Goal: Transaction & Acquisition: Purchase product/service

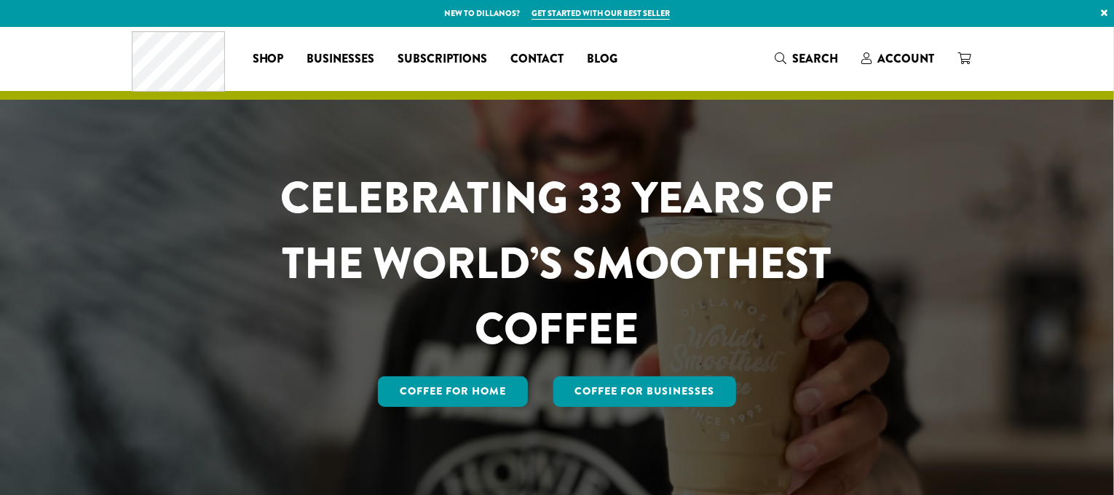
click at [262, 44] on div "Coffee All Coffees Best Sellers Blends Single Origins Dillanos Limited Organic …" at bounding box center [381, 58] width 498 height 60
click at [270, 60] on span "Shop" at bounding box center [268, 59] width 31 height 18
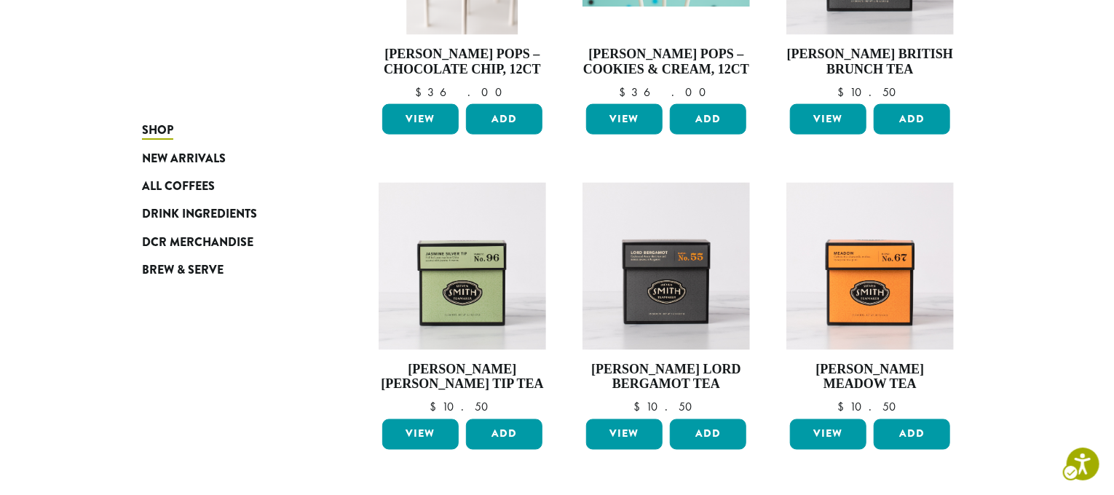
scroll to position [1306, 0]
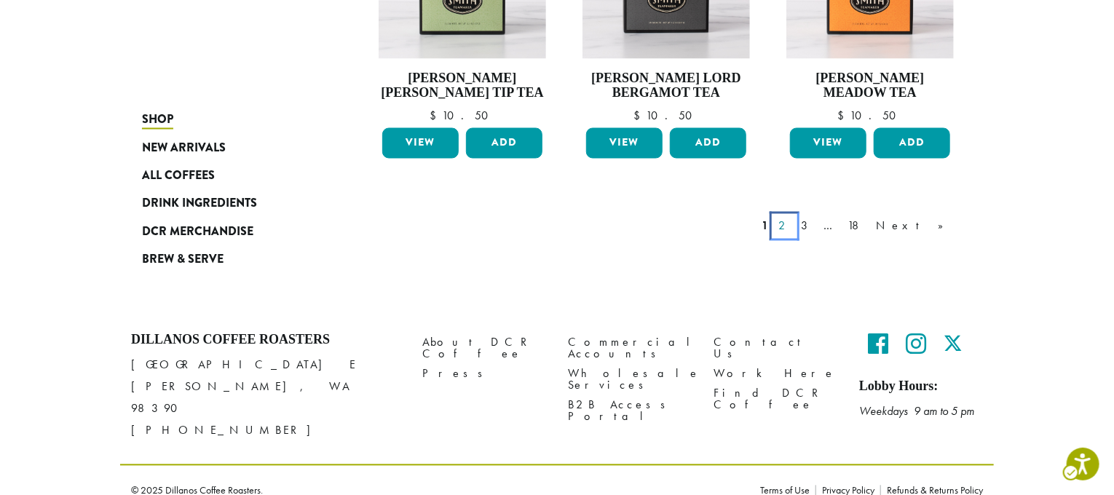
click at [793, 229] on link "2" at bounding box center [784, 226] width 18 height 17
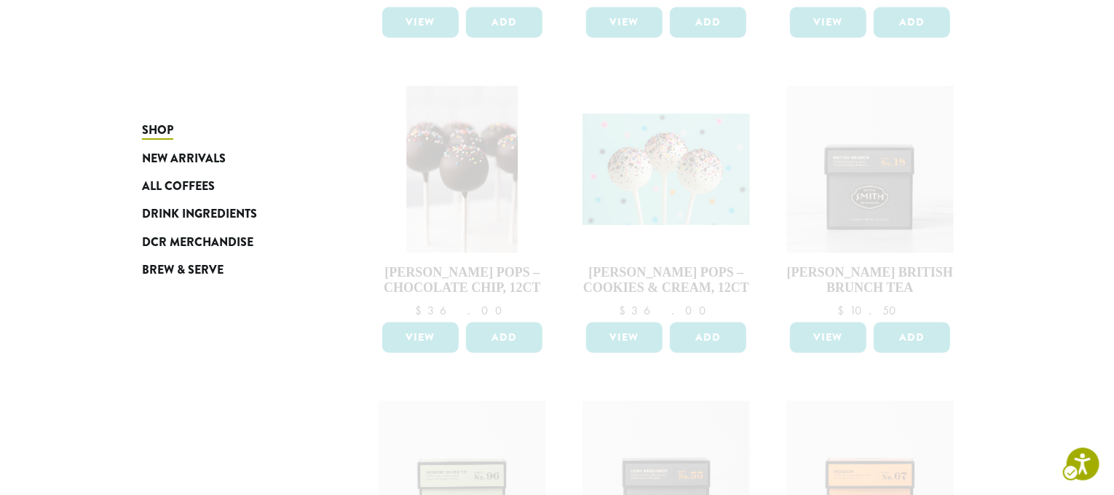
scroll to position [651, 0]
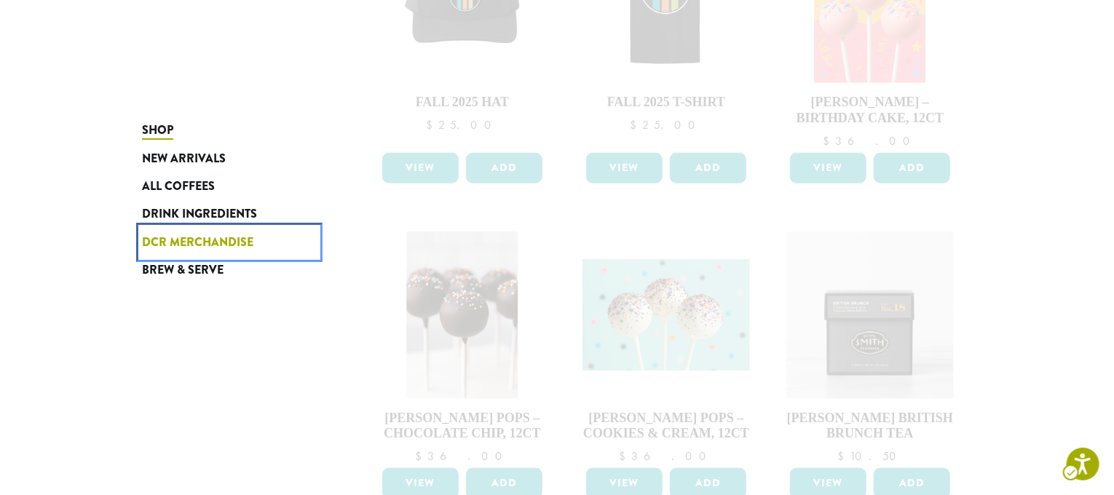
click at [187, 244] on span "DCR Merchandise" at bounding box center [197, 243] width 111 height 18
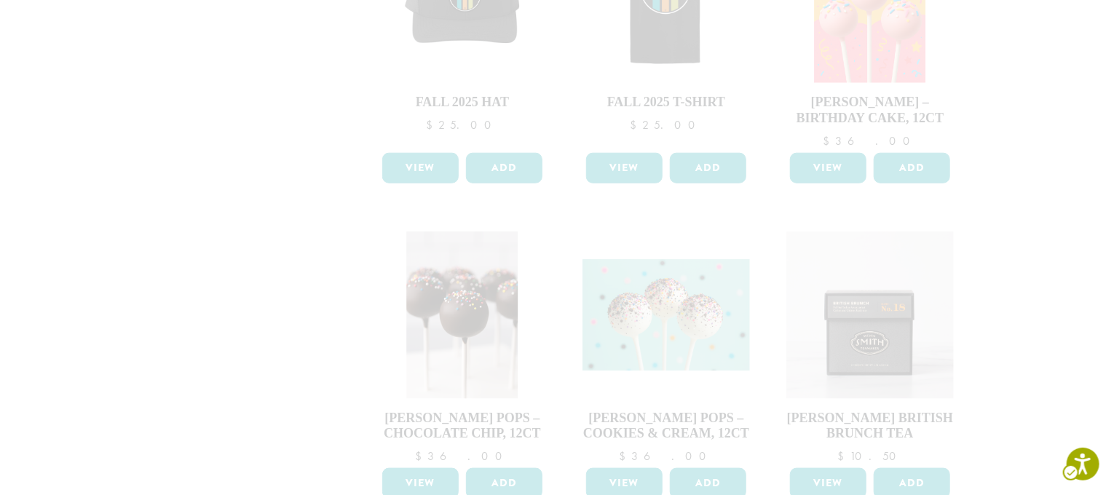
scroll to position [0, 0]
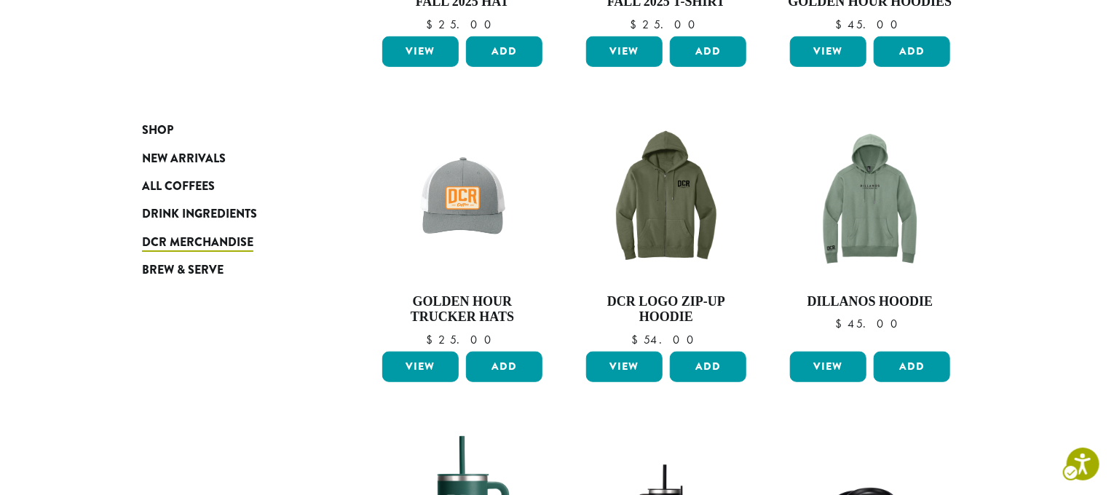
scroll to position [1146, 0]
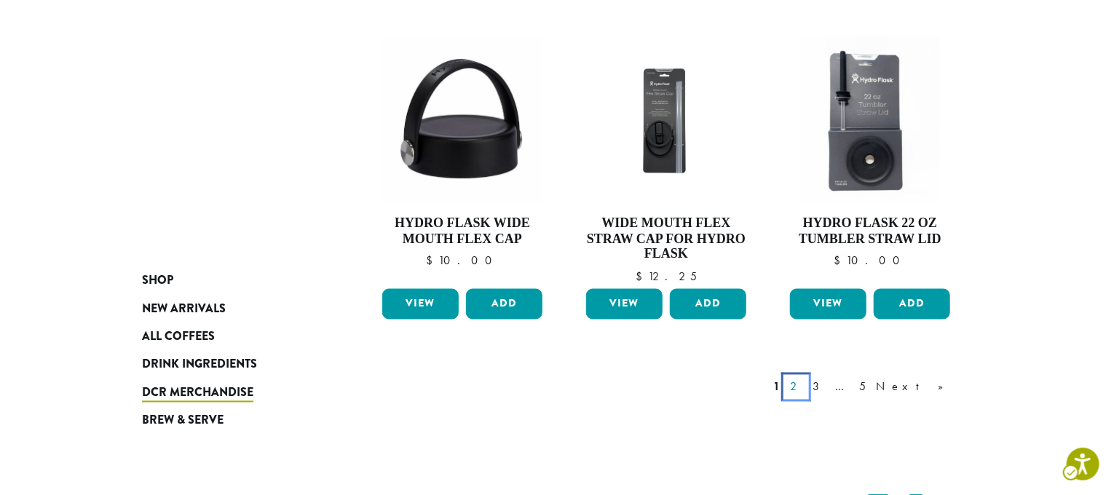
click at [805, 378] on link "2" at bounding box center [796, 386] width 18 height 17
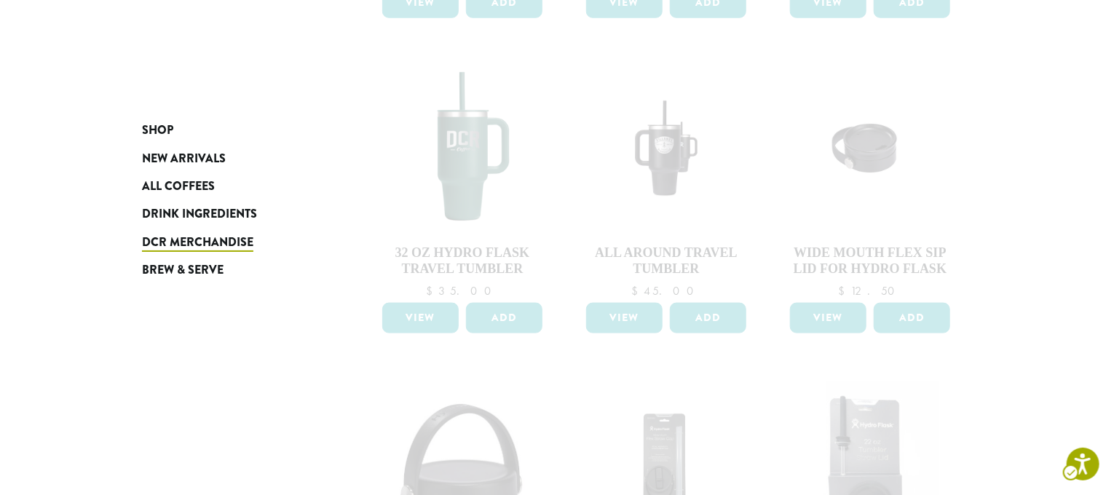
scroll to position [1019, 0]
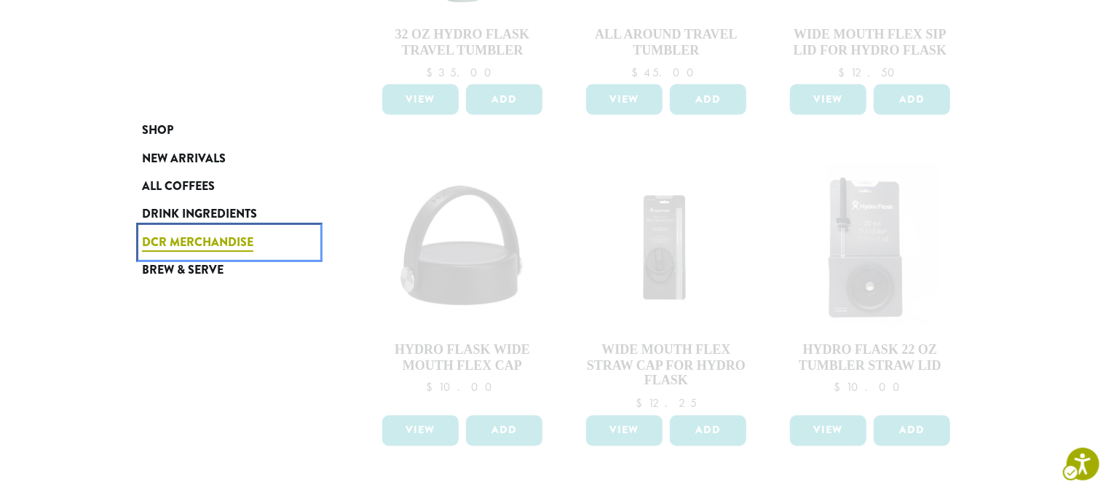
click at [191, 234] on span "DCR Merchandise" at bounding box center [197, 243] width 111 height 18
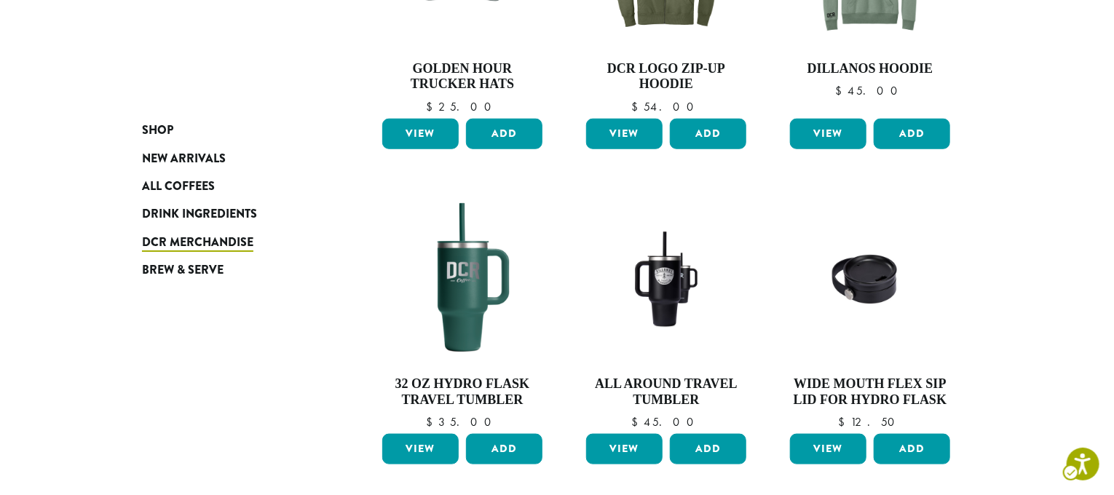
scroll to position [1237, 0]
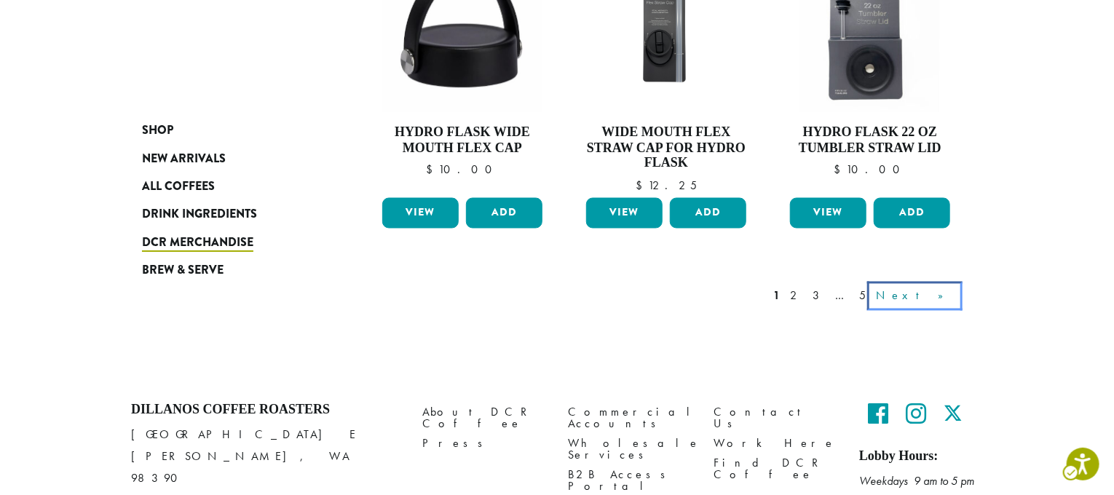
click at [933, 294] on link "Next »" at bounding box center [915, 295] width 84 height 17
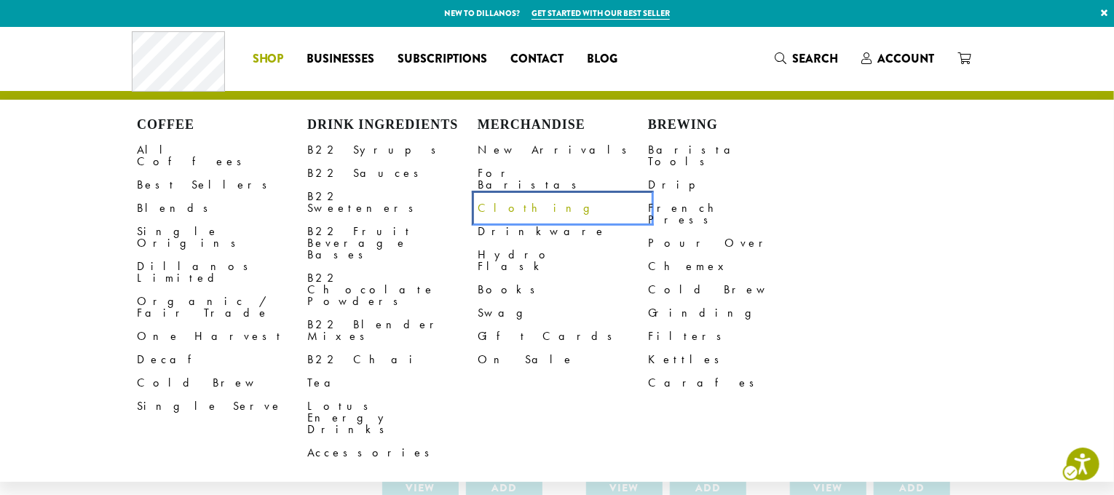
click at [498, 197] on link "Clothing" at bounding box center [562, 208] width 170 height 23
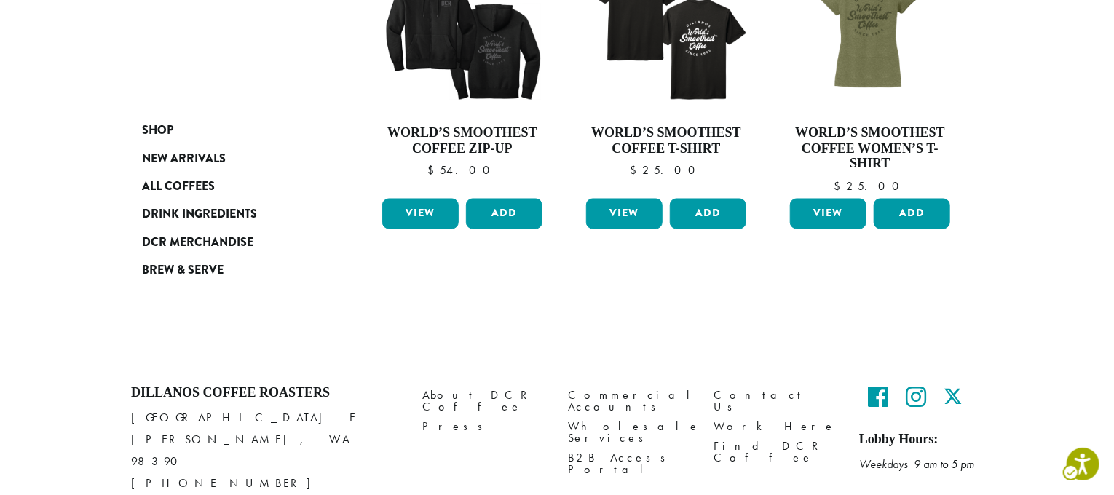
scroll to position [1090, 0]
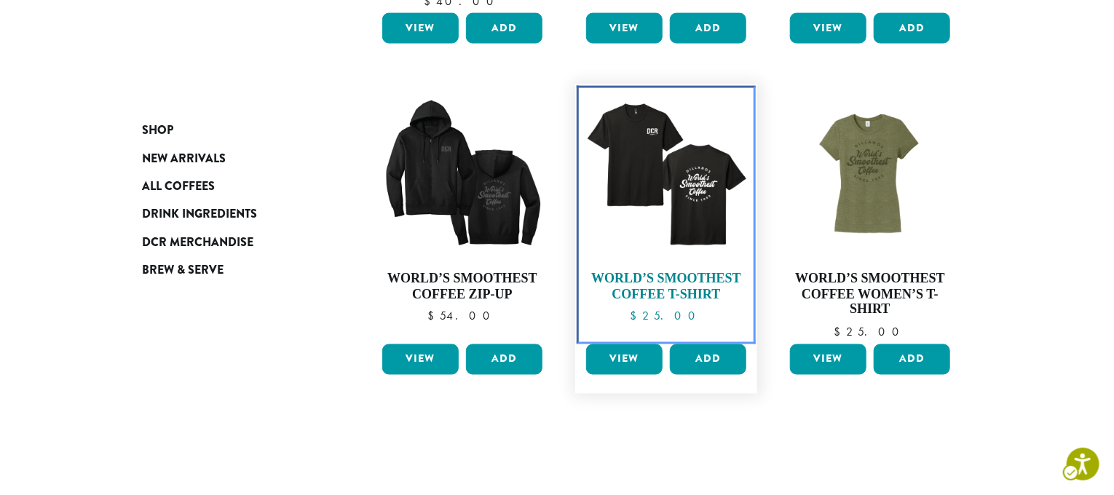
click at [674, 274] on h4 "World’s Smoothest Coffee T-Shirt" at bounding box center [665, 286] width 167 height 31
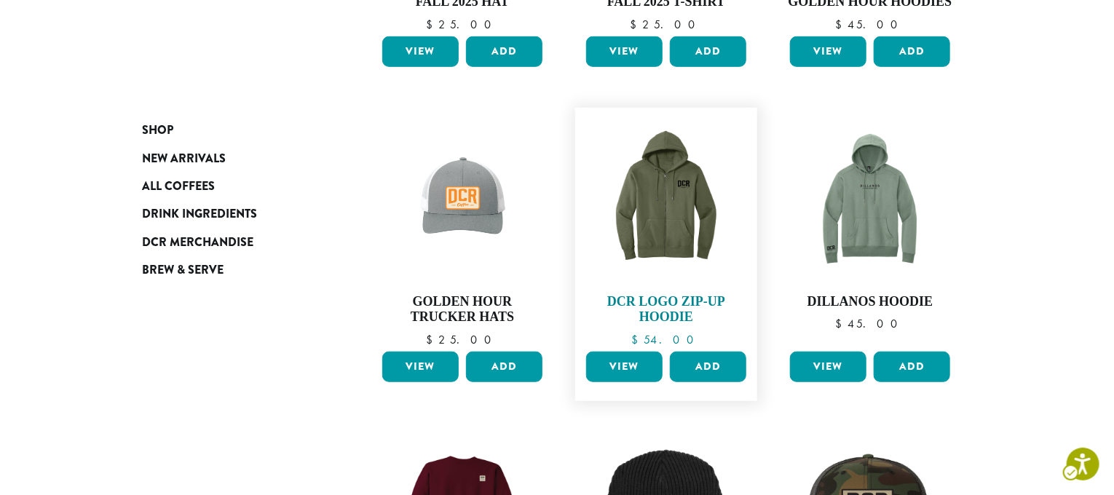
scroll to position [581, 0]
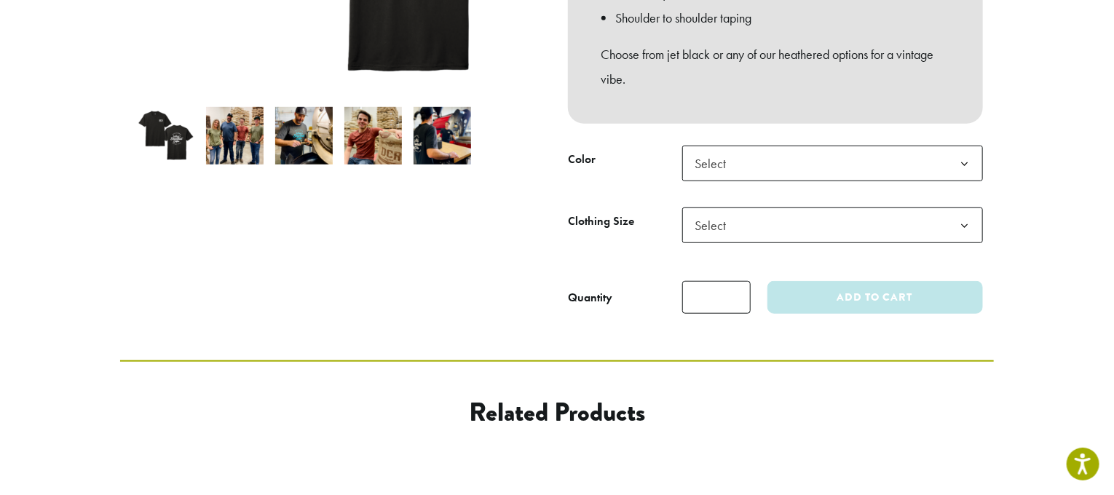
scroll to position [463, 0]
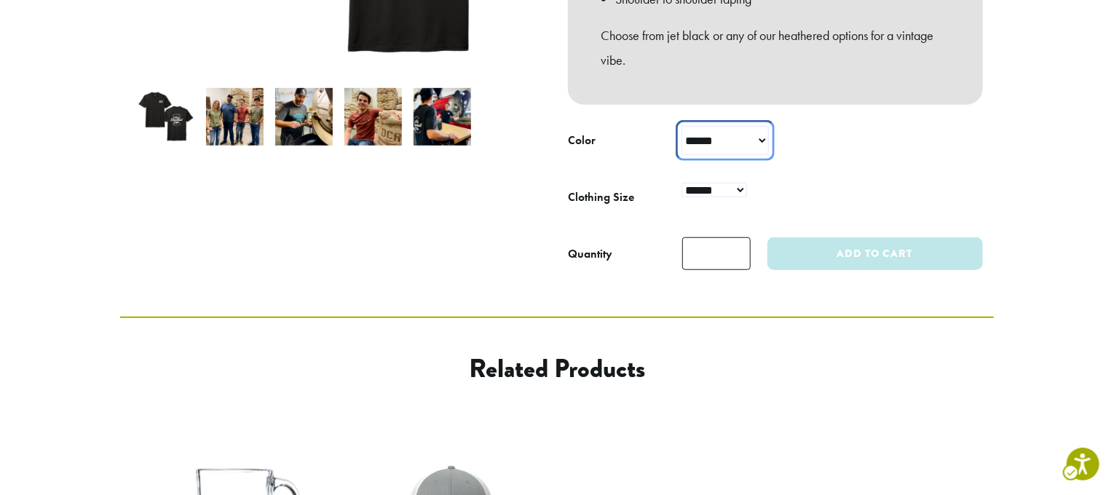
click at [769, 155] on select "**********" at bounding box center [724, 140] width 87 height 29
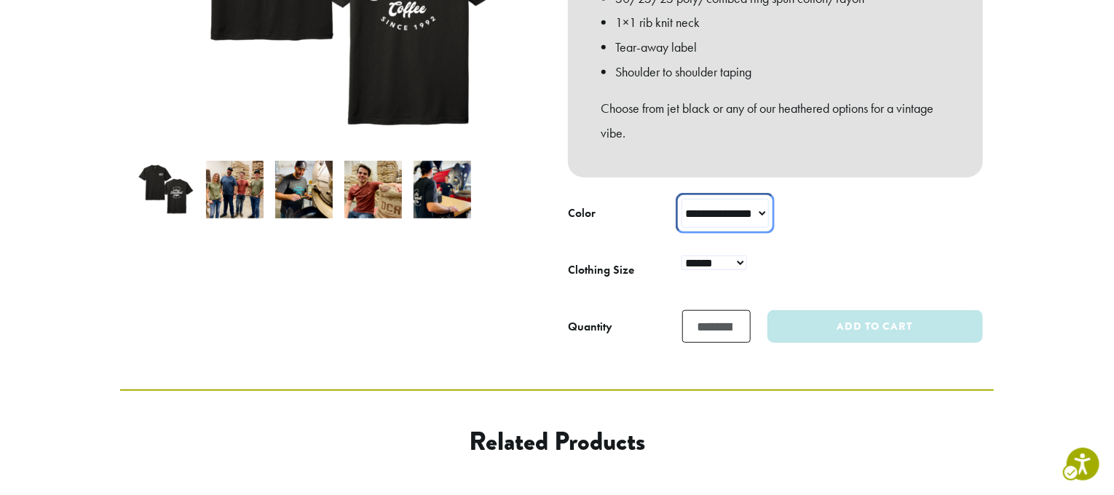
click at [681, 199] on select "**********" at bounding box center [724, 213] width 87 height 29
select select "**********"
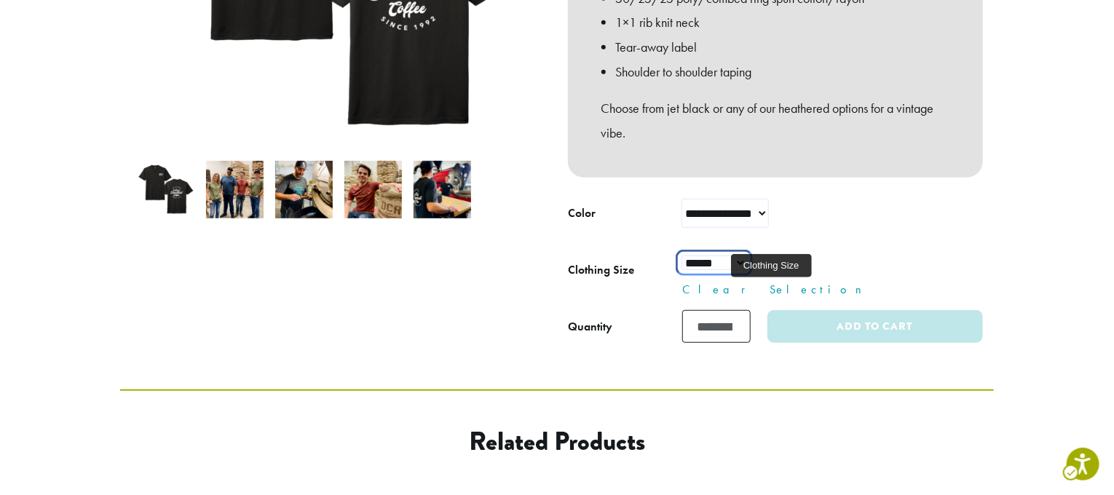
click at [736, 255] on select "**********" at bounding box center [714, 262] width 66 height 15
click at [579, 320] on div "Quantity" at bounding box center [590, 326] width 44 height 17
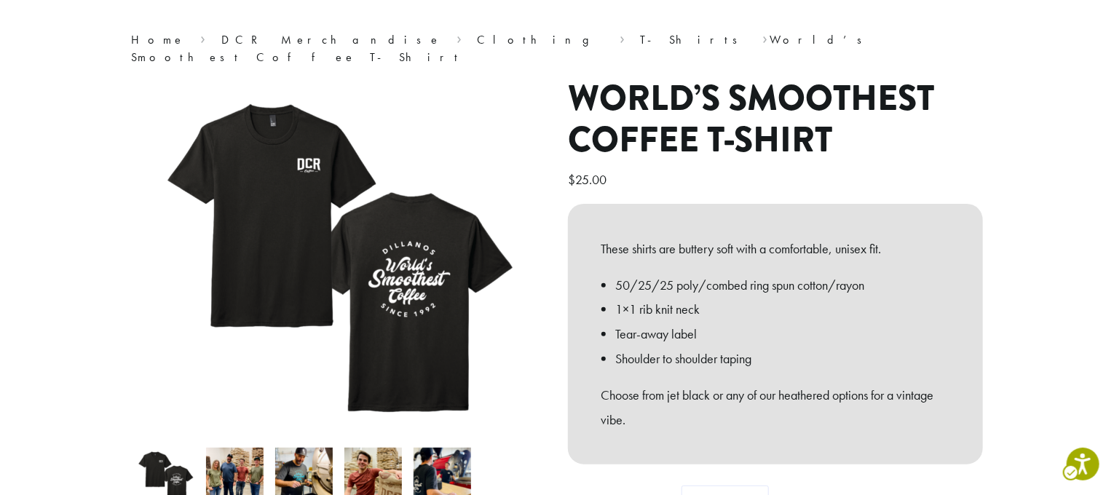
scroll to position [0, 0]
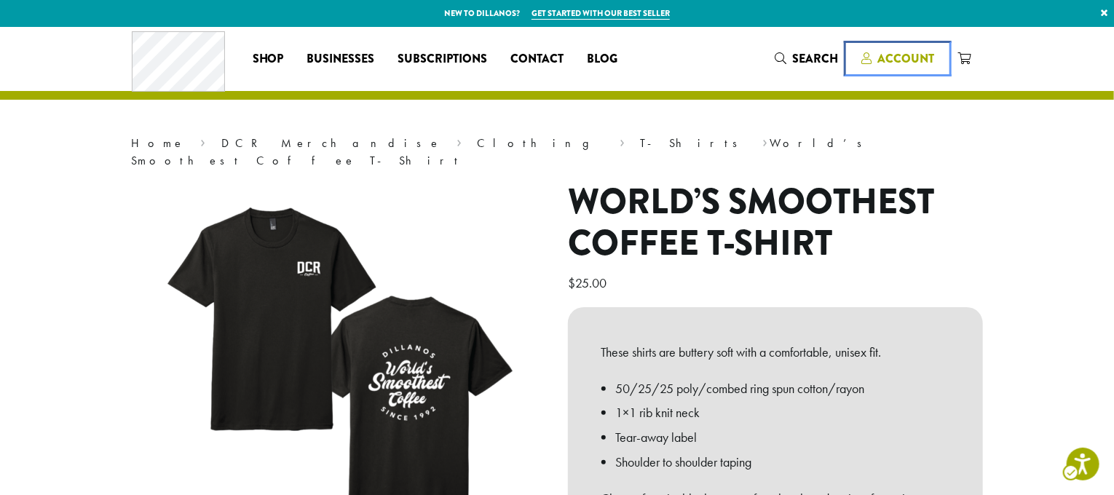
click at [895, 50] on span "Account" at bounding box center [905, 58] width 57 height 17
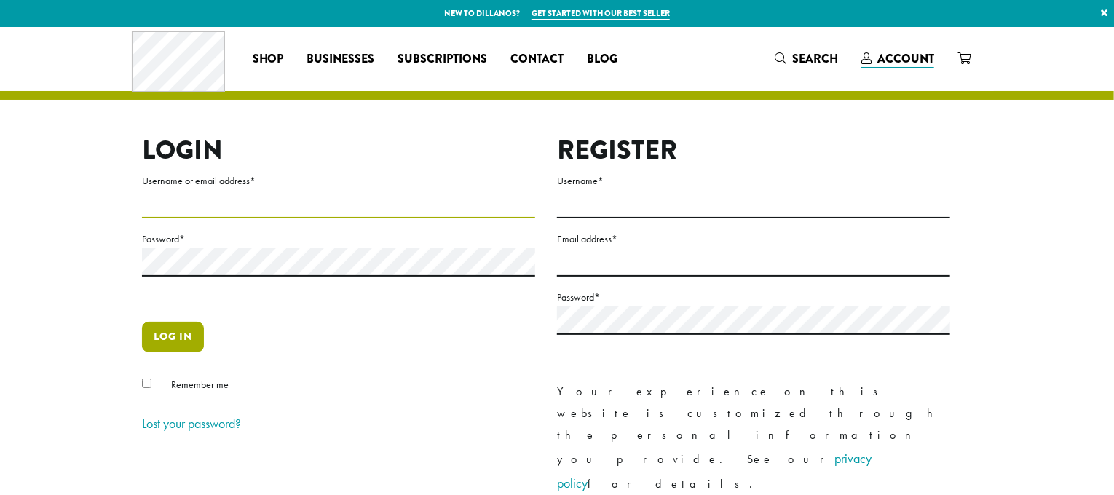
type input "**********"
click at [173, 333] on button "Log in" at bounding box center [173, 337] width 62 height 31
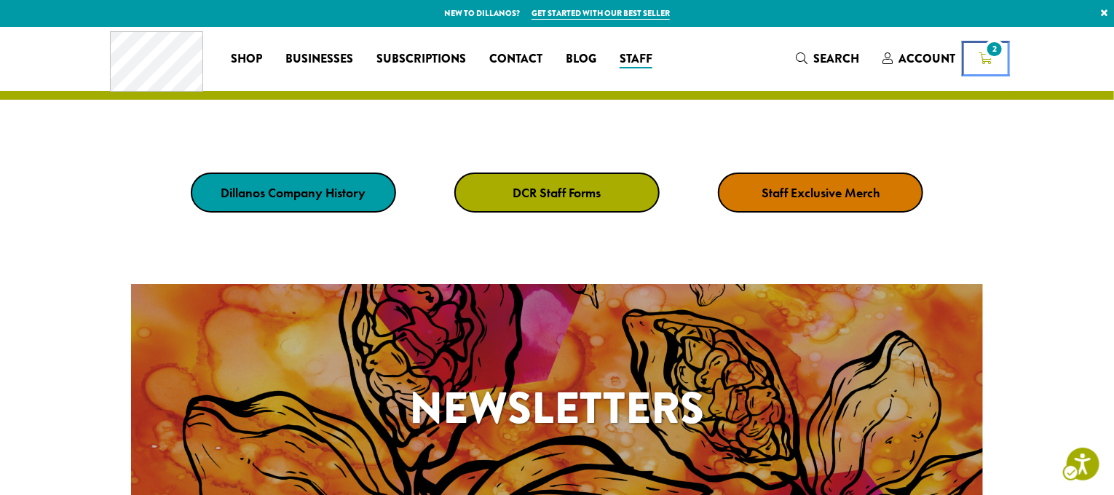
click at [985, 55] on icon "2" at bounding box center [985, 58] width 13 height 12
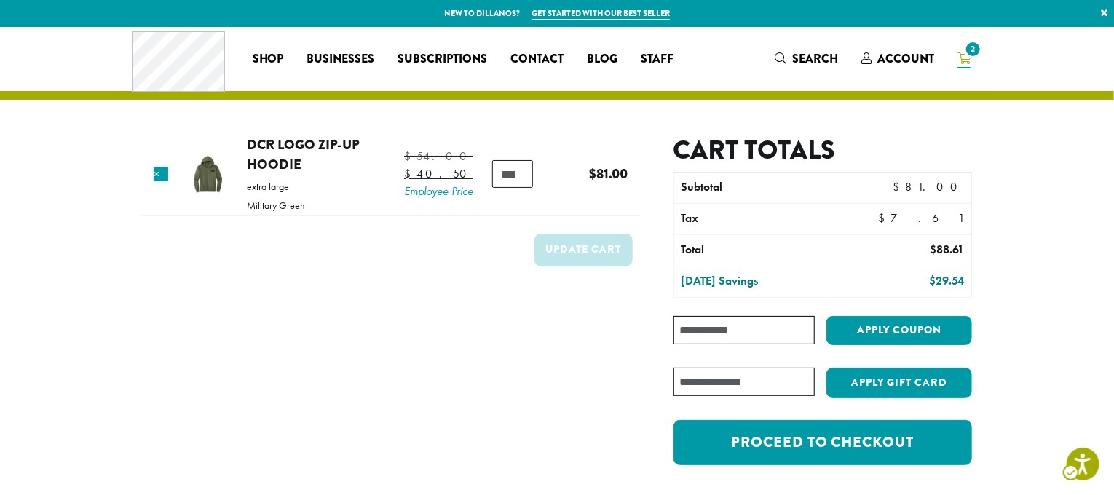
click at [496, 216] on tr "cart - × DCR Logo Zip-Up Hoodie extra large [GEOGRAPHIC_DATA] $ 54.00 Original …" at bounding box center [391, 176] width 498 height 82
click at [526, 183] on input "*" at bounding box center [512, 174] width 40 height 28
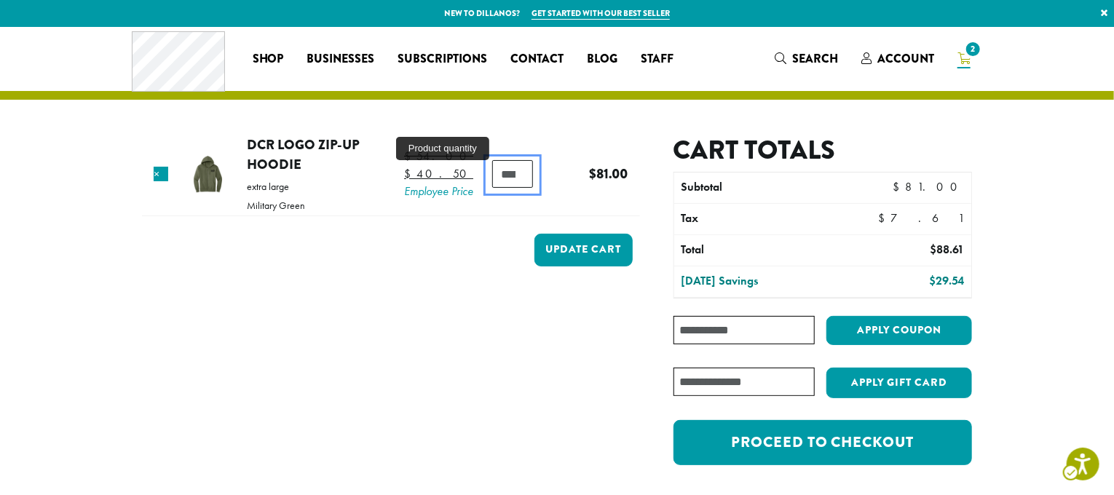
type input "*"
click at [524, 178] on input "*" at bounding box center [512, 174] width 40 height 28
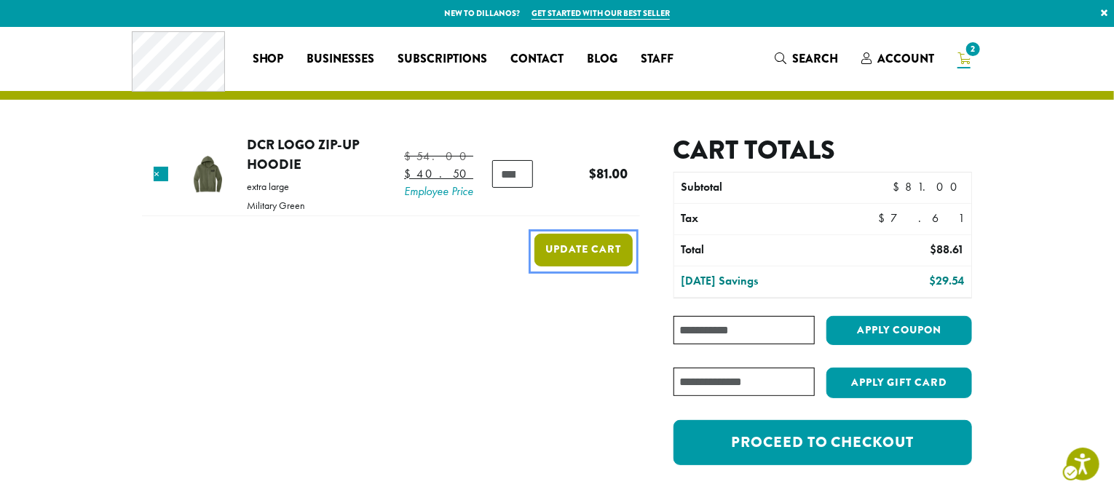
click at [560, 253] on button "Update cart" at bounding box center [583, 250] width 98 height 33
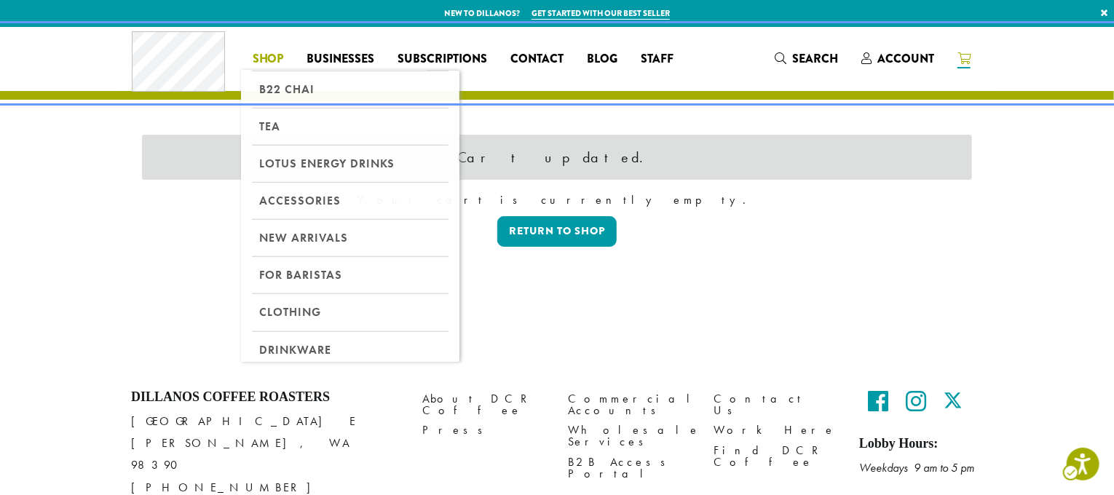
scroll to position [646, 0]
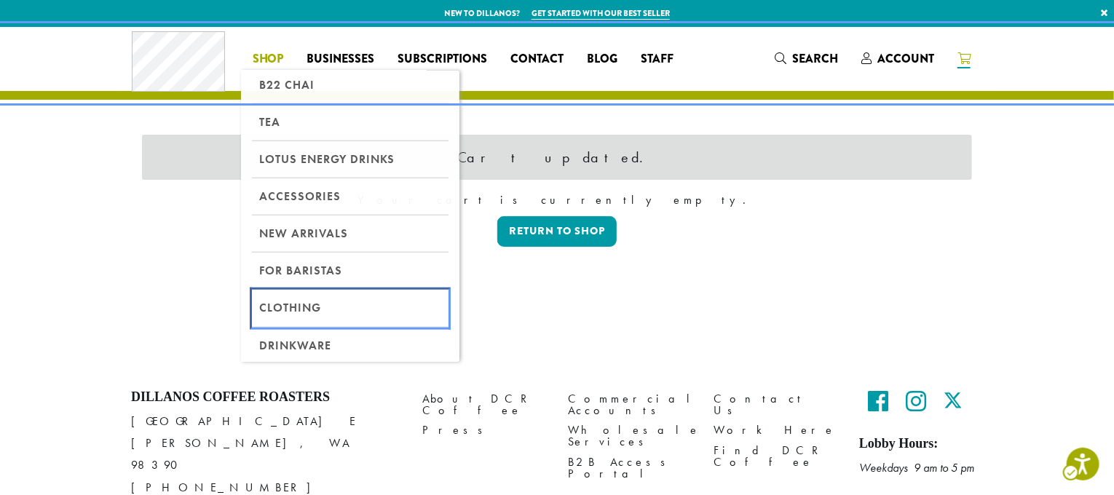
click at [289, 303] on link "Clothing" at bounding box center [350, 308] width 197 height 37
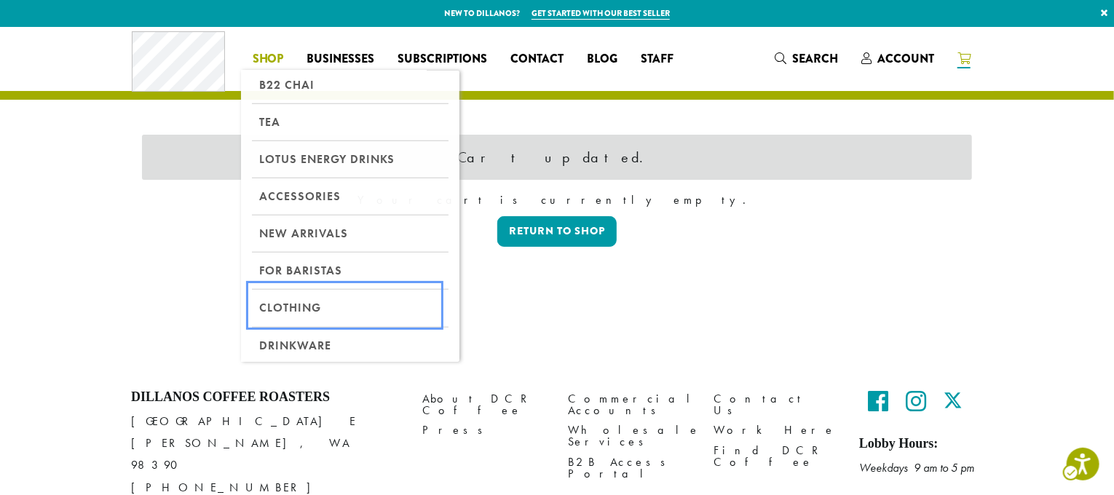
click at [279, 301] on link "Clothing" at bounding box center [350, 308] width 197 height 37
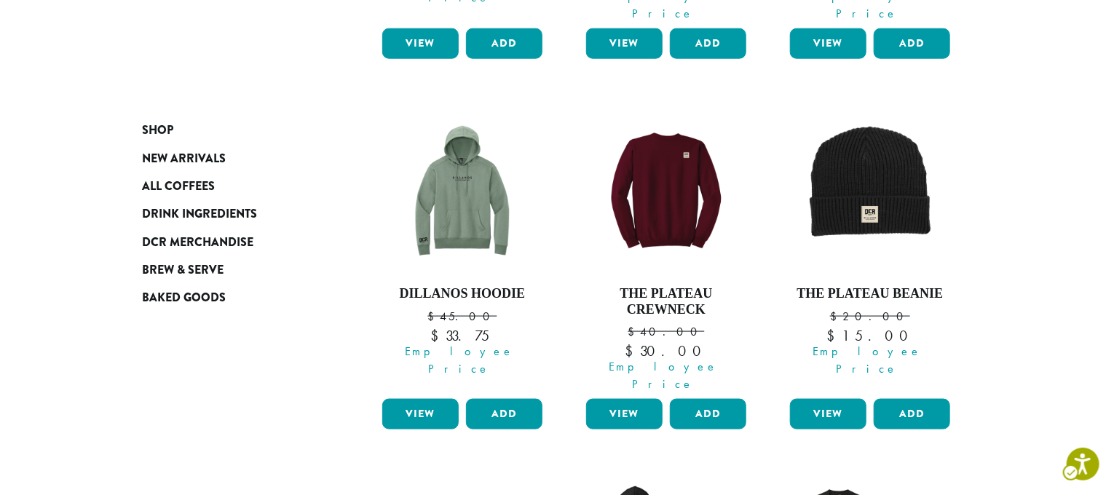
scroll to position [1237, 0]
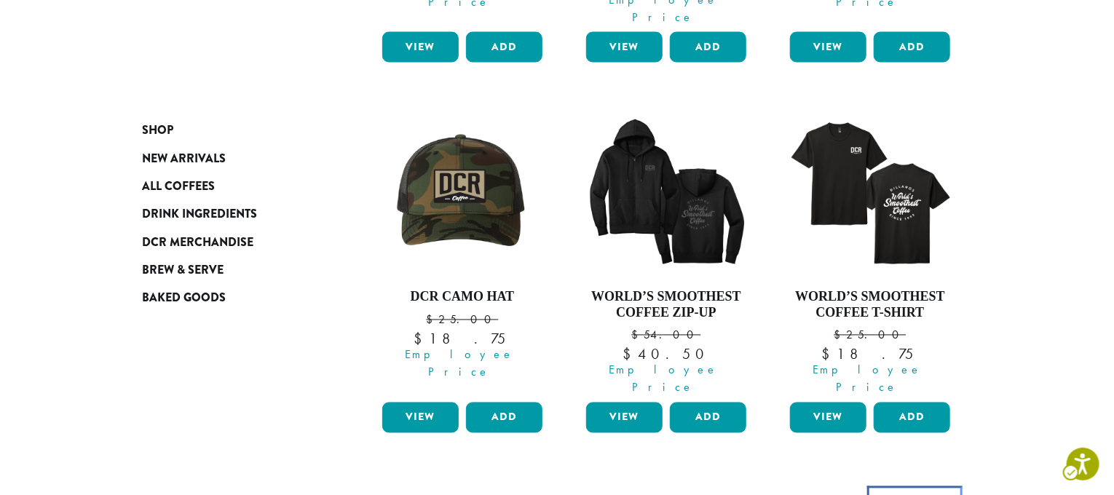
click at [939, 492] on link "Next »" at bounding box center [915, 500] width 84 height 17
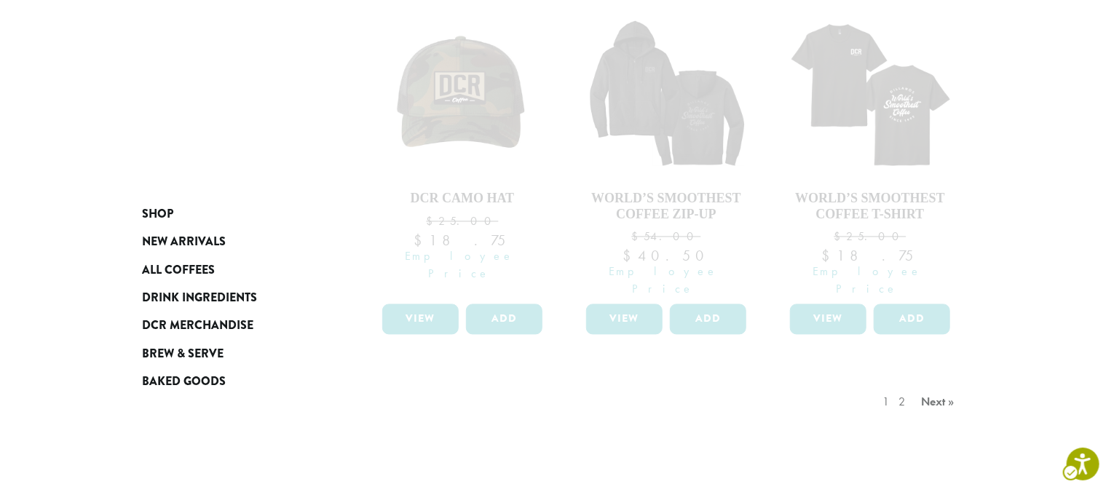
scroll to position [1456, 0]
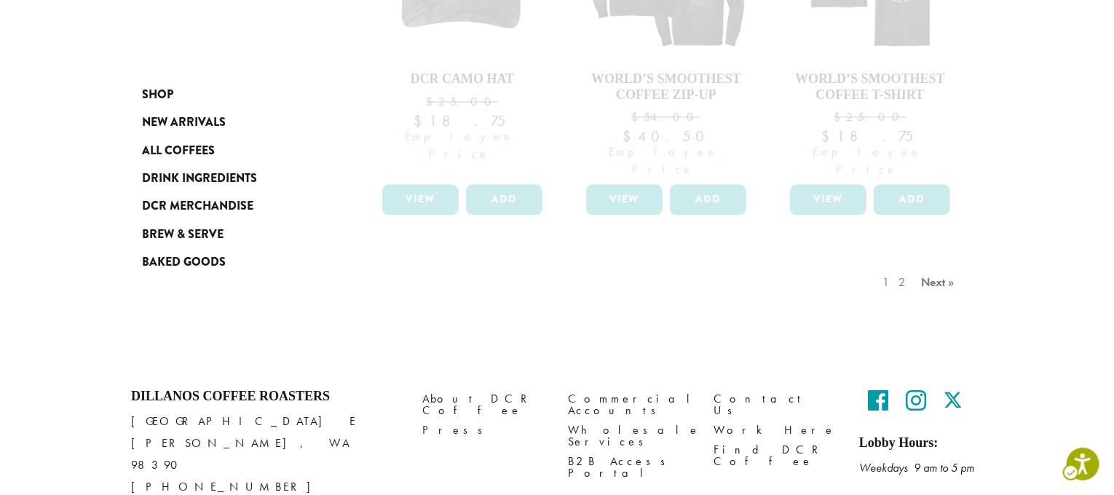
click at [888, 263] on div "1 2 Next »" at bounding box center [920, 297] width 82 height 68
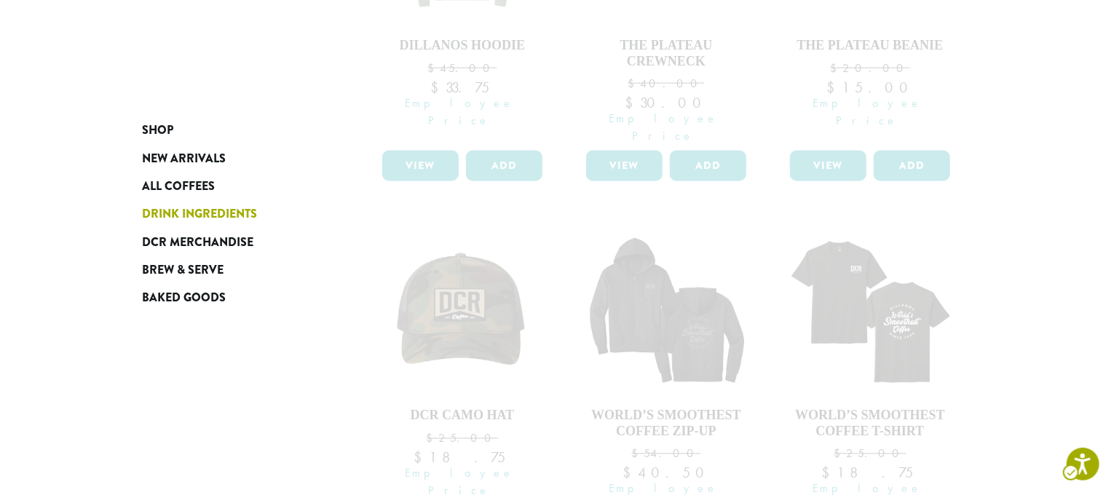
scroll to position [1092, 0]
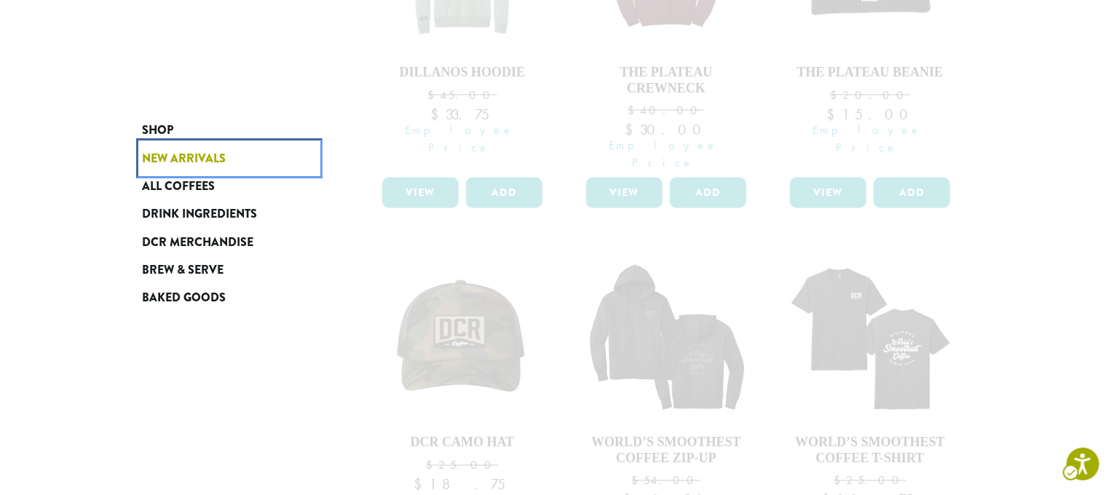
click at [181, 158] on span "New Arrivals" at bounding box center [184, 159] width 84 height 18
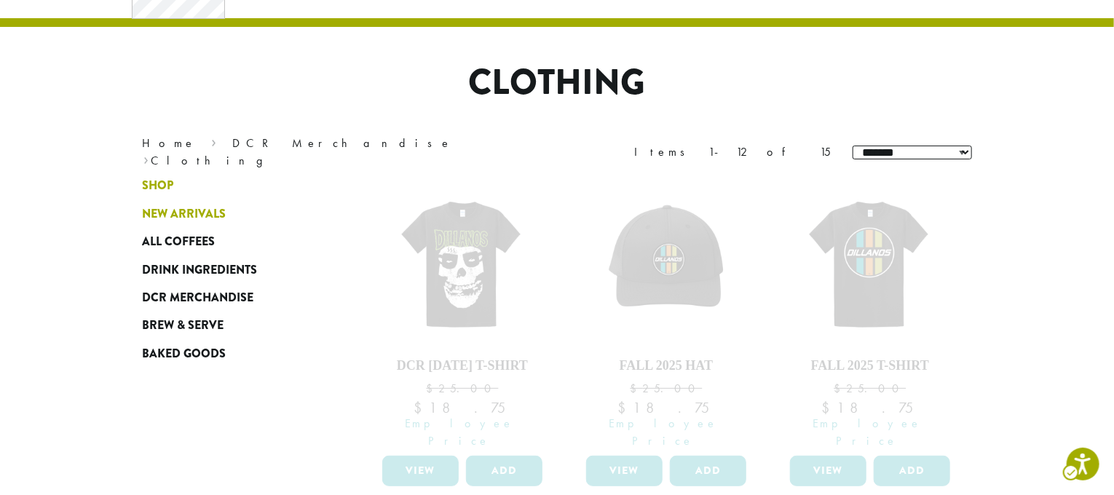
scroll to position [73, 0]
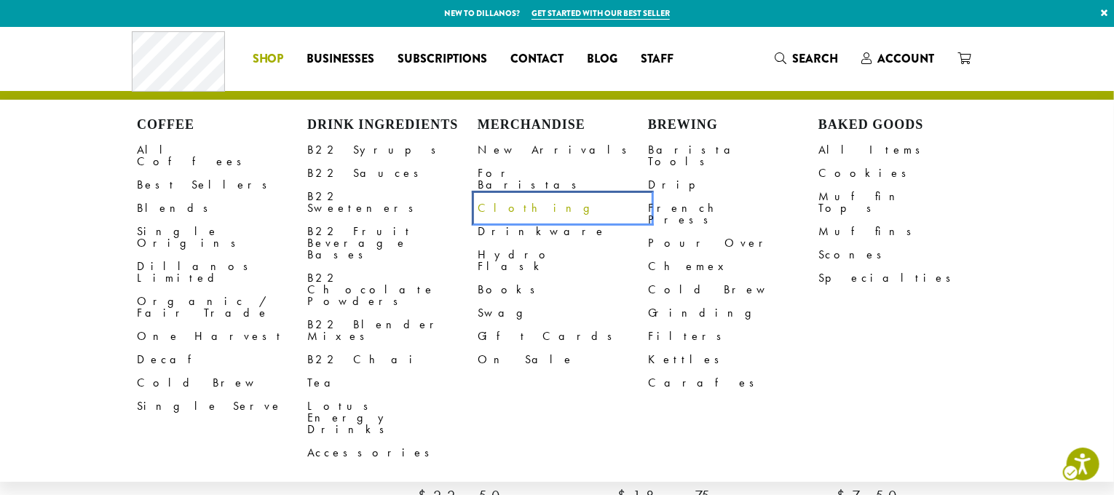
click at [497, 197] on link "Clothing" at bounding box center [562, 208] width 170 height 23
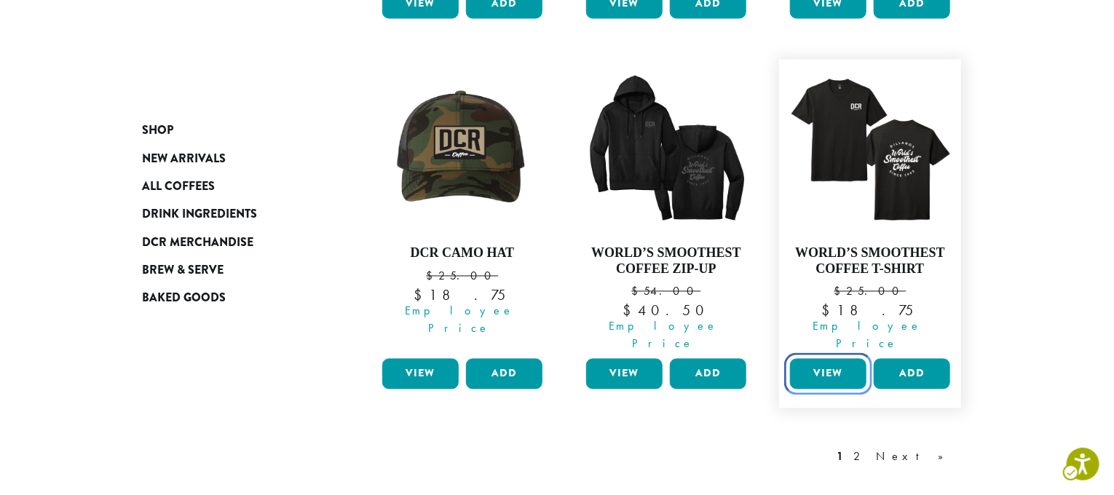
click at [823, 359] on link "View" at bounding box center [828, 374] width 76 height 31
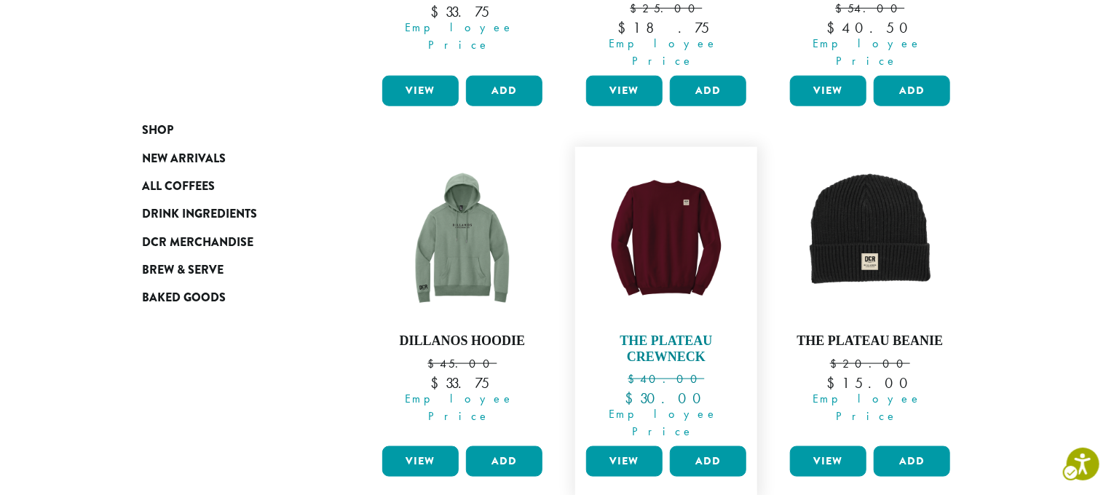
scroll to position [903, 0]
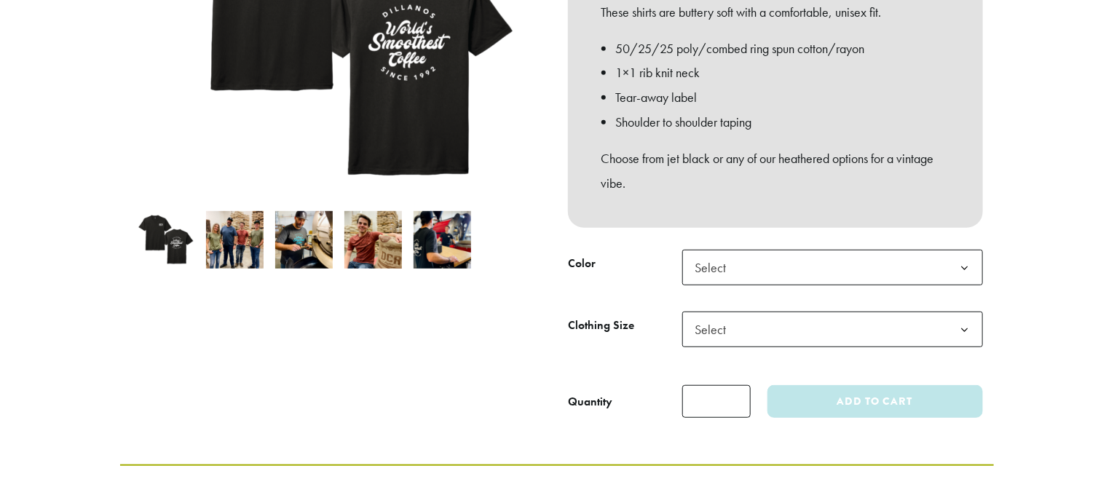
scroll to position [390, 0]
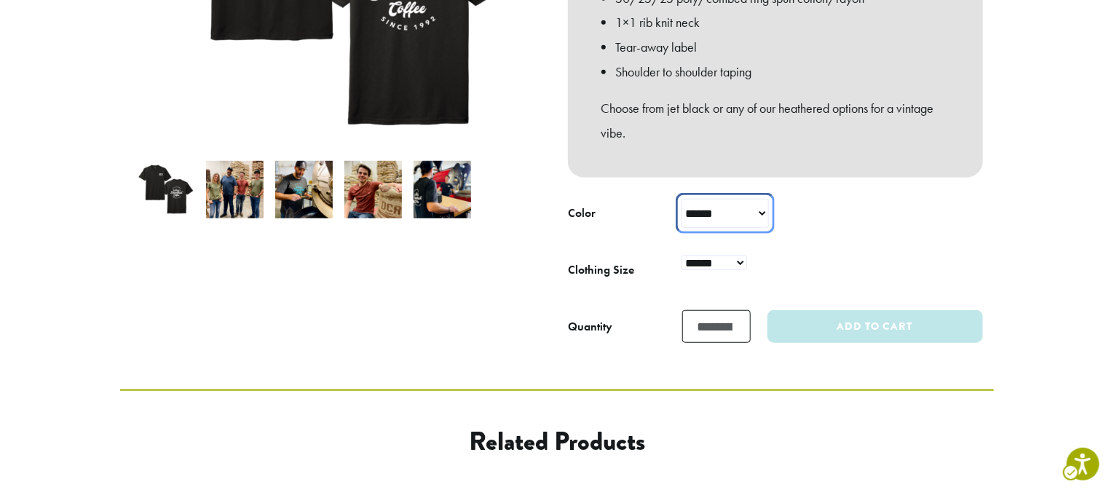
click at [751, 202] on select "**********" at bounding box center [724, 213] width 87 height 29
click at [681, 199] on select "**********" at bounding box center [724, 213] width 87 height 29
select select "**********"
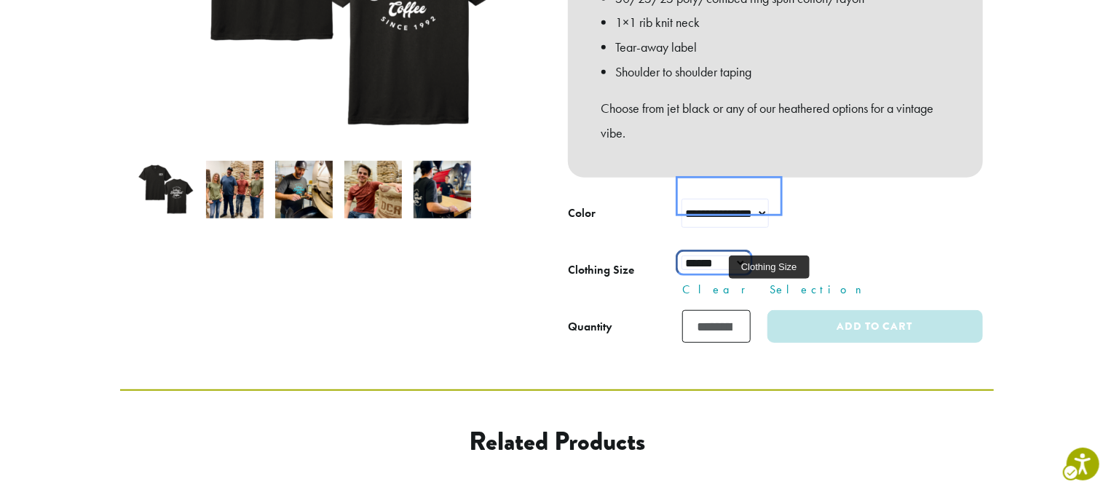
click at [739, 255] on select "**********" at bounding box center [714, 262] width 66 height 15
